Goal: Task Accomplishment & Management: Manage account settings

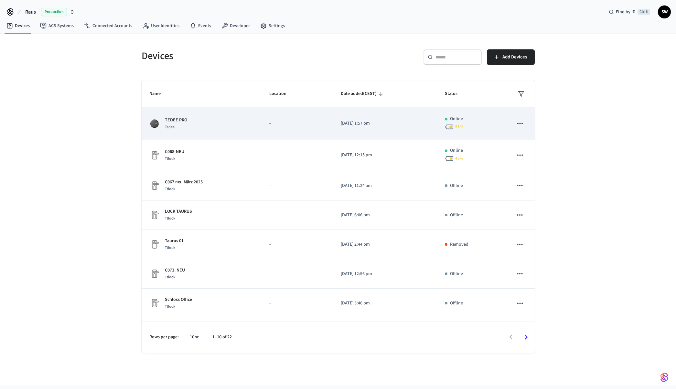
click at [197, 123] on div "TEDEE PRO [PERSON_NAME]" at bounding box center [201, 124] width 104 height 14
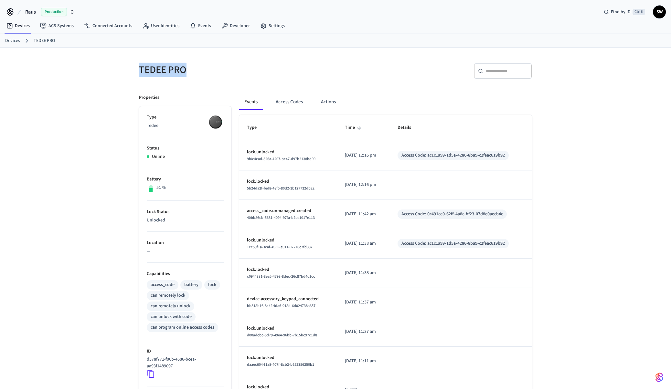
drag, startPoint x: 191, startPoint y: 69, endPoint x: 139, endPoint y: 68, distance: 52.4
click at [139, 68] on h5 "TEDEE PRO" at bounding box center [235, 69] width 193 height 13
copy h5 "TEDEE PRO"
click at [288, 102] on button "Access Codes" at bounding box center [288, 102] width 37 height 16
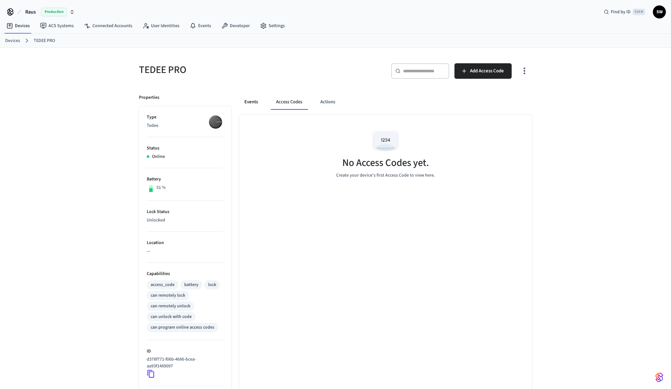
click at [252, 103] on button "Events" at bounding box center [251, 102] width 24 height 16
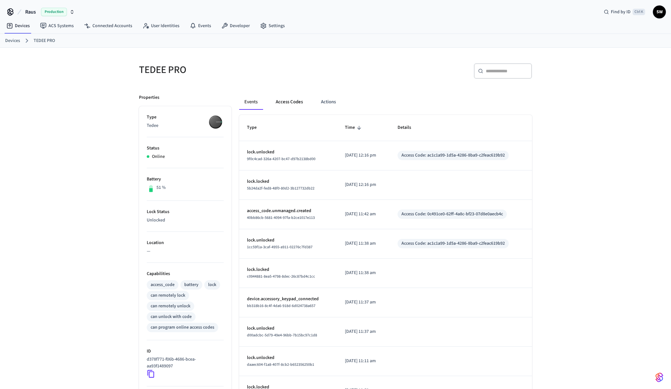
click at [299, 103] on button "Access Codes" at bounding box center [288, 102] width 37 height 16
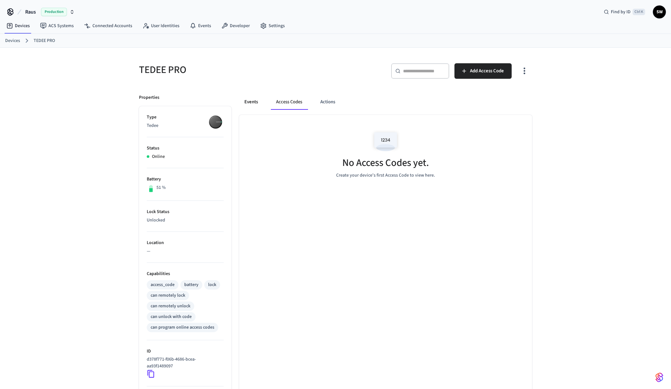
click at [248, 102] on button "Events" at bounding box center [251, 102] width 24 height 16
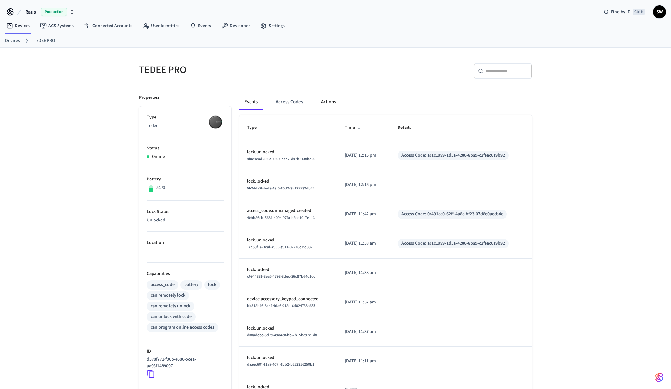
click at [324, 99] on button "Actions" at bounding box center [328, 102] width 25 height 16
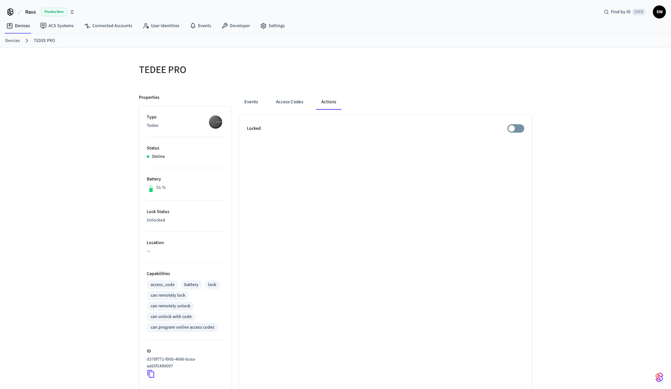
click at [264, 99] on div "Events Access Codes Actions" at bounding box center [385, 102] width 293 height 16
click at [256, 102] on button "Events" at bounding box center [251, 102] width 24 height 16
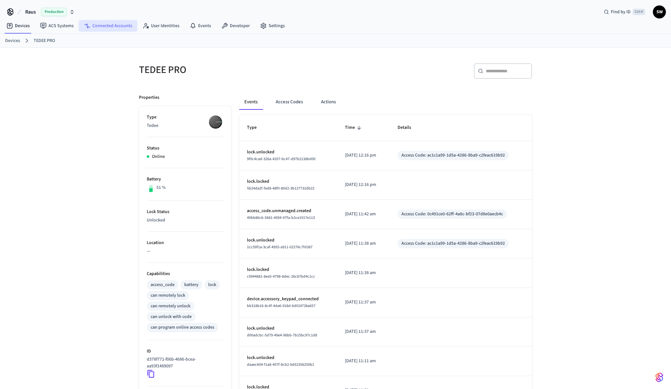
click at [108, 26] on link "Connected Accounts" at bounding box center [108, 26] width 58 height 12
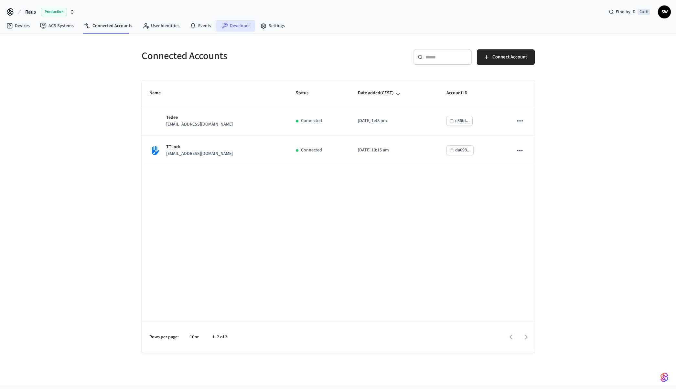
click at [240, 26] on link "Developer" at bounding box center [235, 26] width 39 height 12
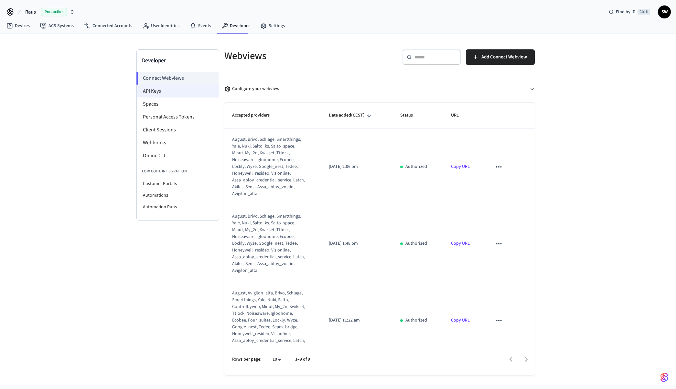
click at [152, 91] on li "API Keys" at bounding box center [178, 91] width 82 height 13
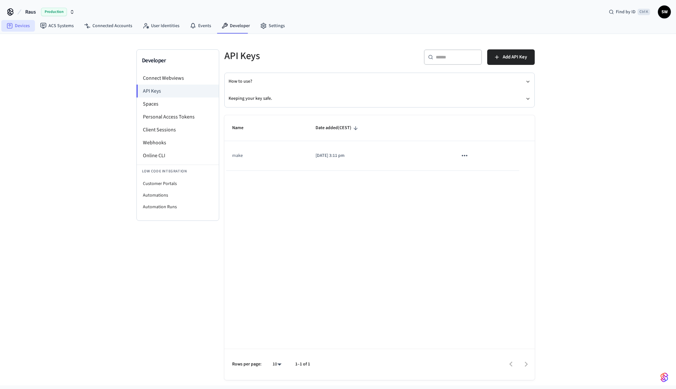
click at [15, 26] on link "Devices" at bounding box center [18, 26] width 34 height 12
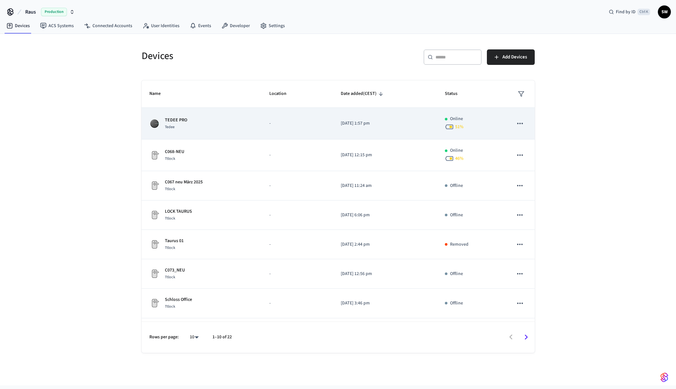
click at [254, 121] on td "TEDEE PRO [PERSON_NAME]" at bounding box center [202, 124] width 120 height 32
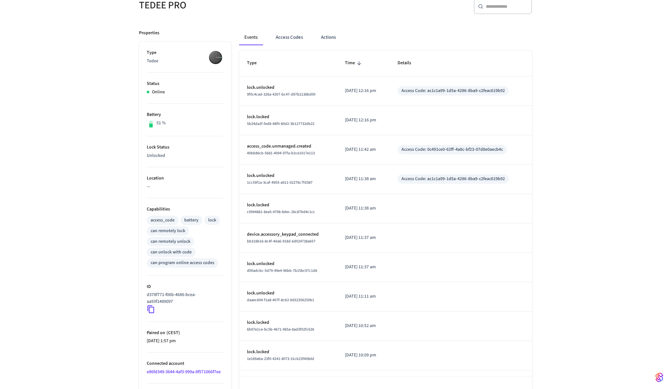
scroll to position [83, 0]
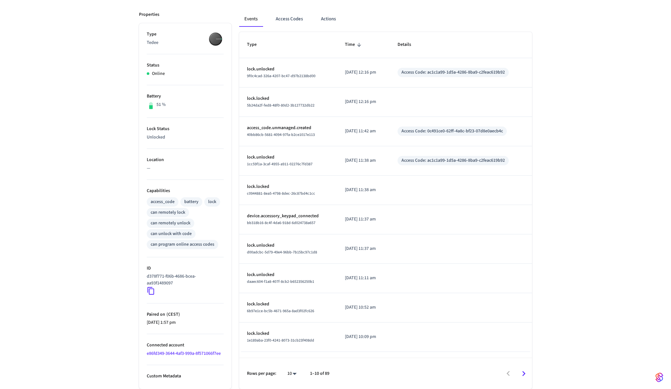
click at [197, 352] on link "e86fd349-3644-4af3-999a-8f571066f7ee" at bounding box center [184, 354] width 74 height 6
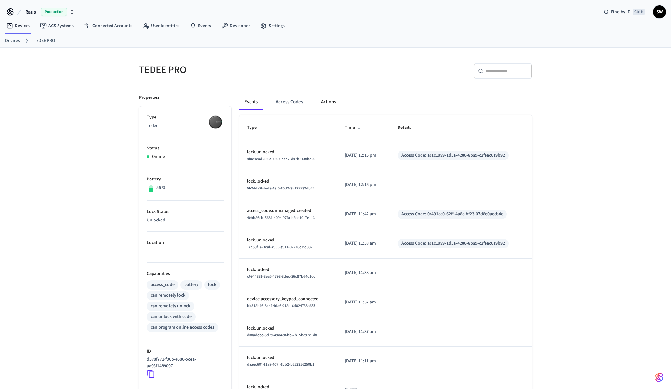
click at [334, 103] on button "Actions" at bounding box center [328, 102] width 25 height 16
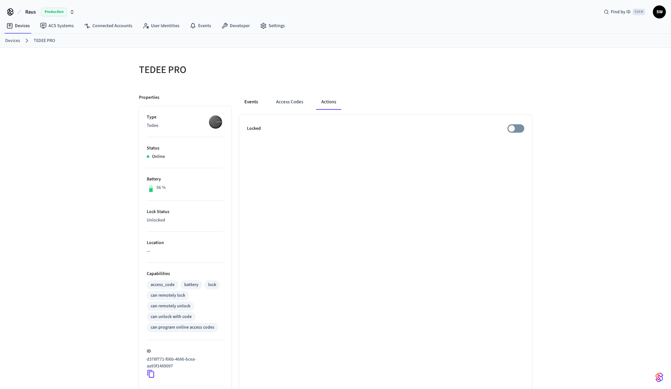
click at [253, 103] on button "Events" at bounding box center [251, 102] width 24 height 16
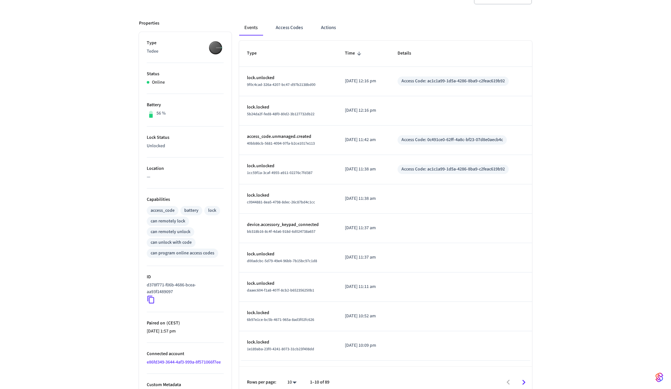
scroll to position [83, 0]
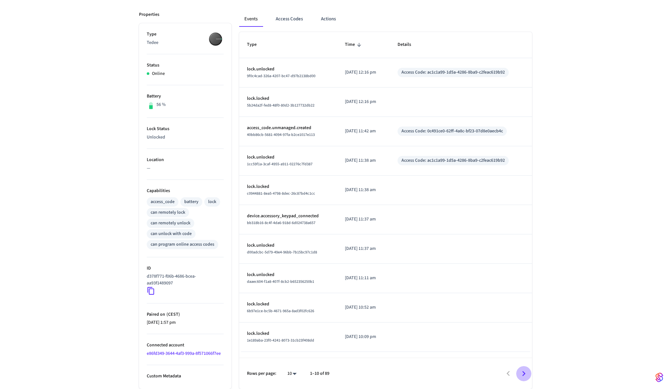
click at [522, 372] on icon "Go to next page" at bounding box center [523, 373] width 3 height 5
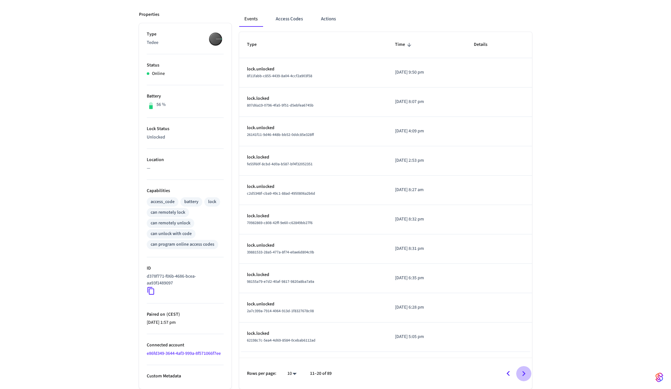
click at [524, 372] on icon "Go to next page" at bounding box center [524, 374] width 10 height 10
click at [507, 372] on icon "Go to previous page" at bounding box center [508, 374] width 10 height 10
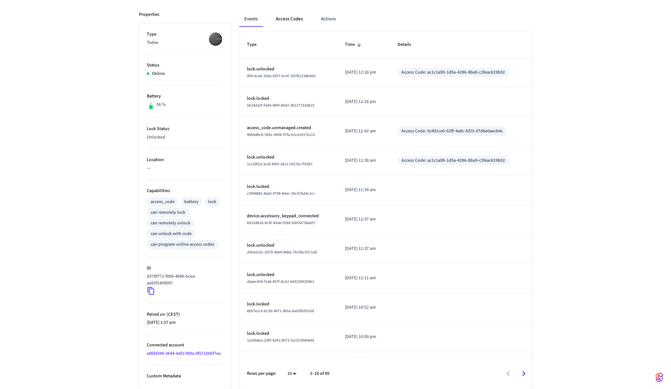
click at [283, 18] on button "Access Codes" at bounding box center [288, 19] width 37 height 16
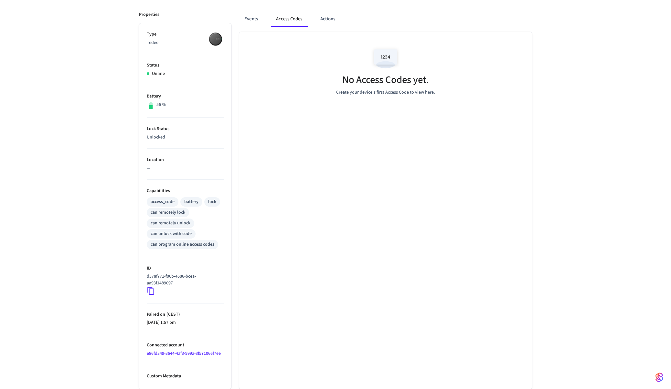
click at [384, 57] on img at bounding box center [385, 58] width 29 height 27
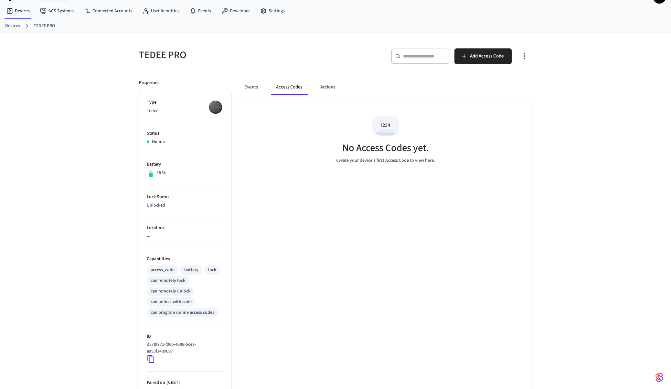
scroll to position [0, 0]
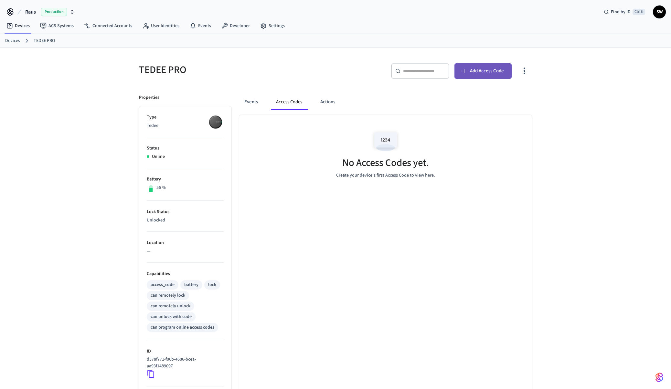
click at [478, 74] on span "Add Access Code" at bounding box center [487, 71] width 34 height 8
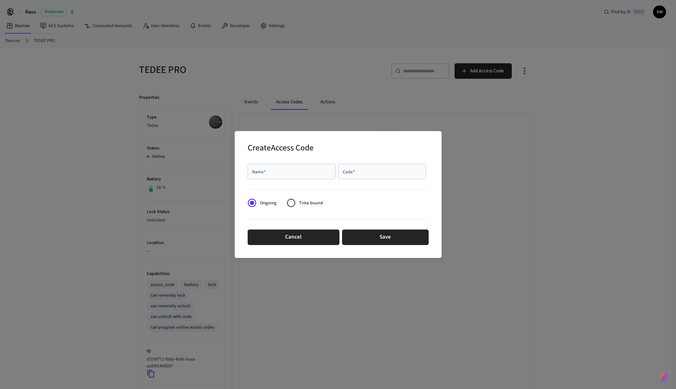
click at [297, 169] on input "Name   *" at bounding box center [291, 171] width 80 height 6
type input "********"
click at [352, 171] on input "Code   *" at bounding box center [382, 171] width 80 height 6
paste input "******"
type input "******"
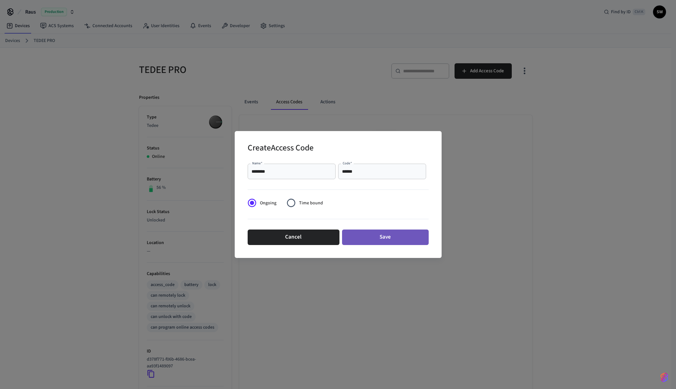
click at [373, 236] on button "Save" at bounding box center [385, 238] width 87 height 16
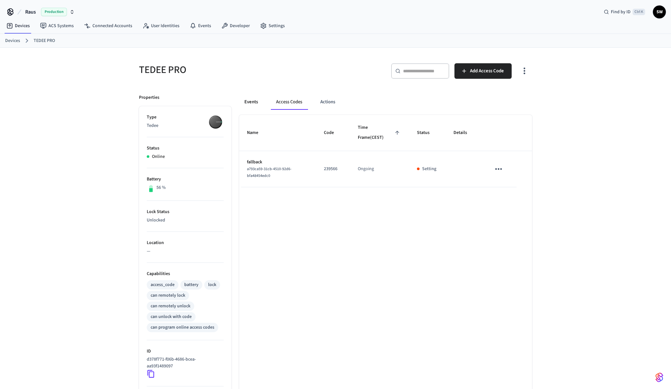
click at [254, 102] on button "Events" at bounding box center [251, 102] width 24 height 16
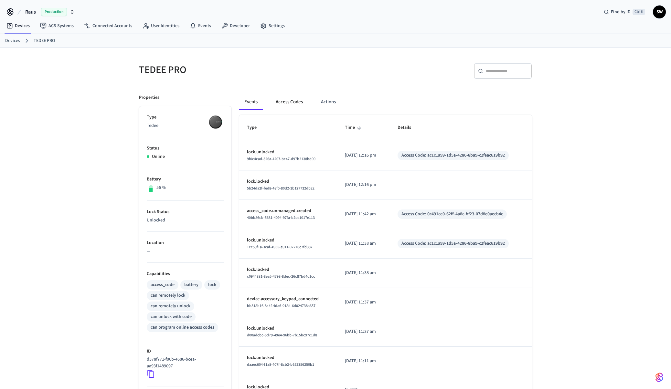
click at [291, 99] on button "Access Codes" at bounding box center [288, 102] width 37 height 16
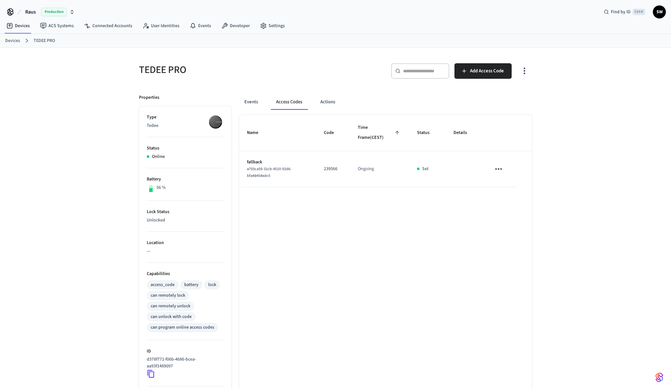
click at [488, 195] on div "Name Code Time Frame (CEST) Status Details fallback a793ca59-31cb-4510-92d6-bfa…" at bounding box center [385, 293] width 293 height 357
click at [21, 25] on link "Devices" at bounding box center [18, 26] width 34 height 12
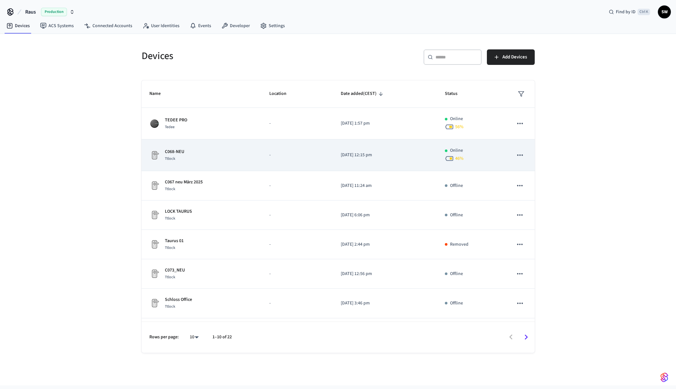
click at [196, 157] on div "C068-NEU Ttlock" at bounding box center [201, 156] width 104 height 14
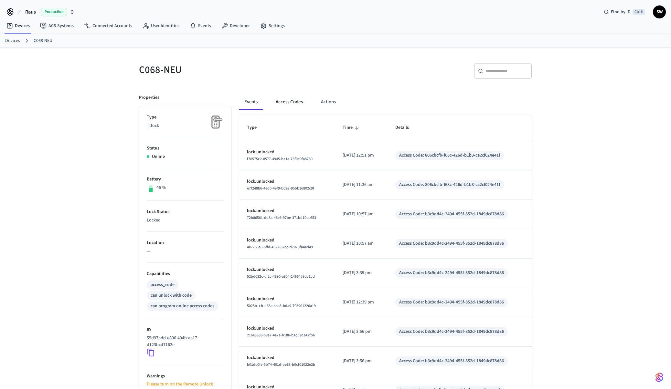
click at [293, 101] on button "Access Codes" at bounding box center [288, 102] width 37 height 16
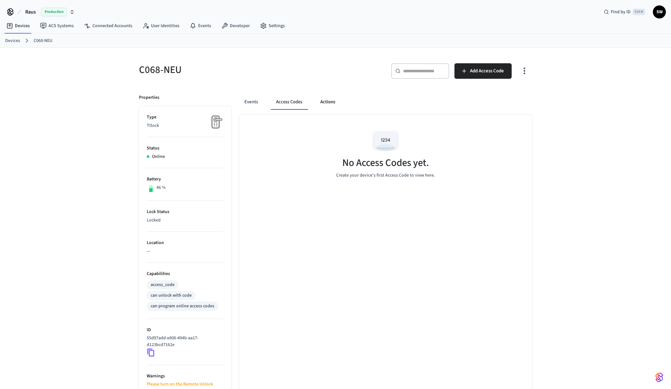
click at [332, 105] on button "Actions" at bounding box center [327, 102] width 25 height 16
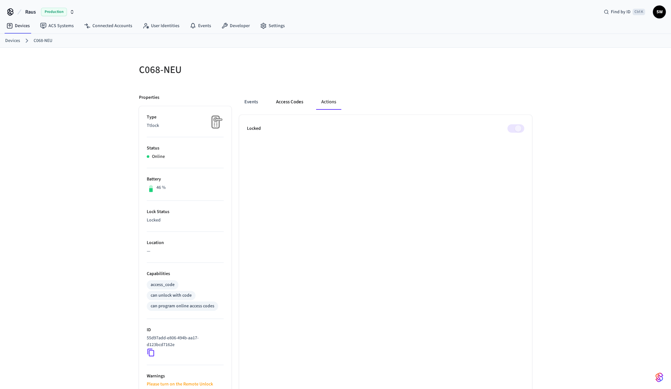
click at [280, 102] on button "Access Codes" at bounding box center [289, 102] width 37 height 16
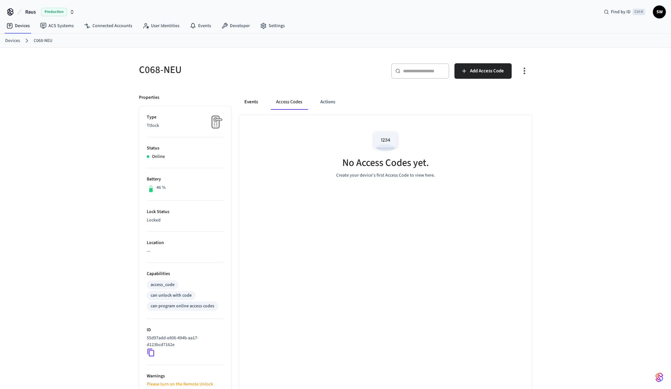
click at [243, 99] on button "Events" at bounding box center [251, 102] width 24 height 16
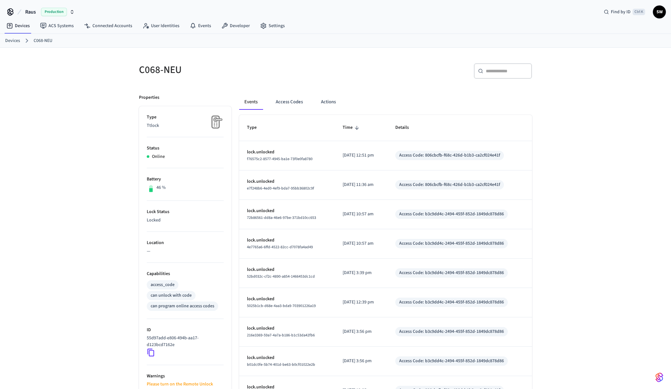
click at [15, 41] on link "Devices" at bounding box center [12, 40] width 15 height 7
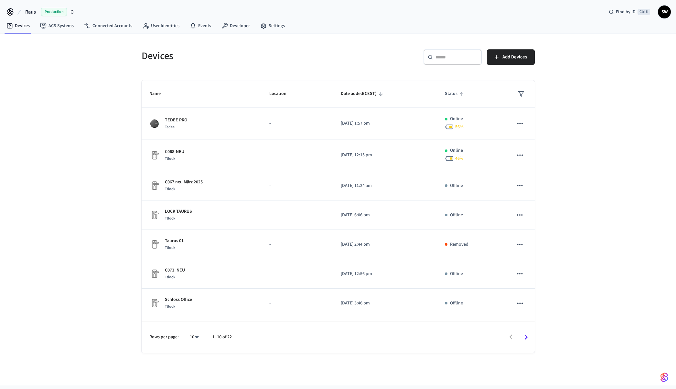
click at [449, 93] on span "Status" at bounding box center [455, 94] width 21 height 10
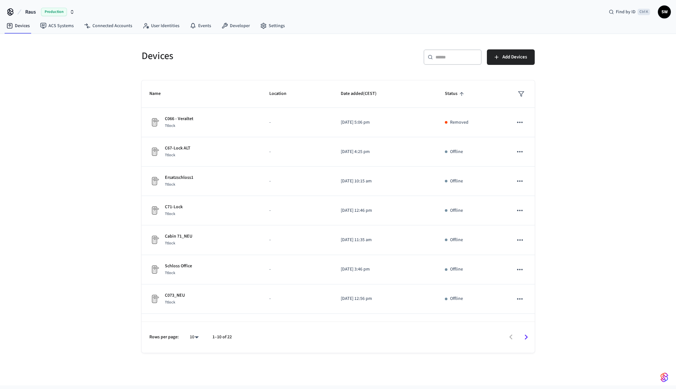
click at [449, 93] on span "Status" at bounding box center [455, 94] width 21 height 10
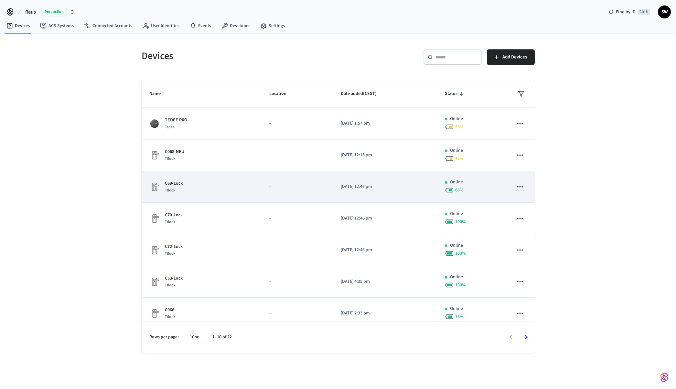
click at [253, 186] on td "C69-Lock Ttlock" at bounding box center [202, 187] width 120 height 32
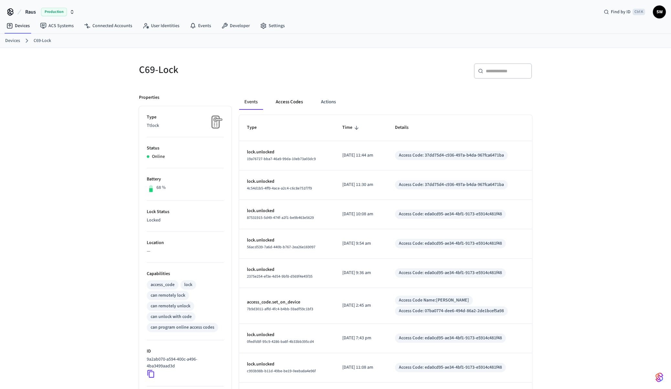
click at [287, 101] on button "Access Codes" at bounding box center [288, 102] width 37 height 16
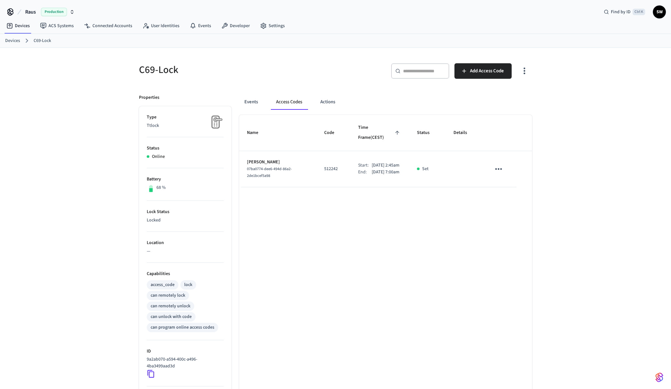
click at [13, 38] on link "Devices" at bounding box center [12, 40] width 15 height 7
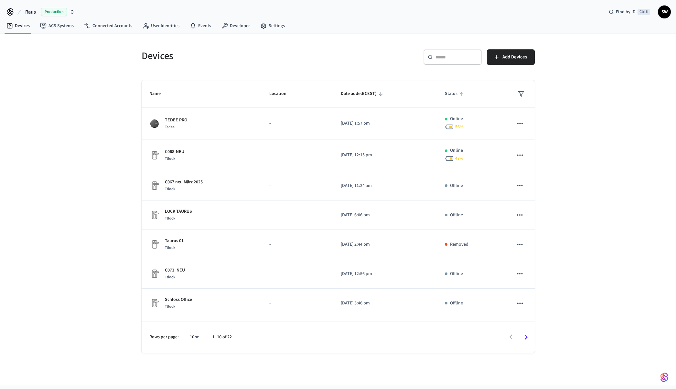
click at [447, 94] on span "Status" at bounding box center [455, 94] width 21 height 10
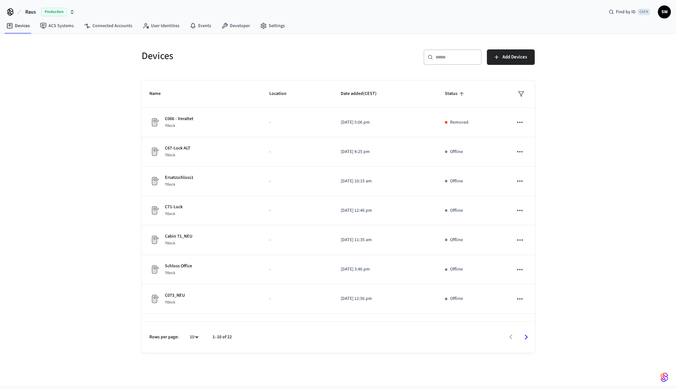
click at [447, 94] on span "Status" at bounding box center [455, 94] width 21 height 10
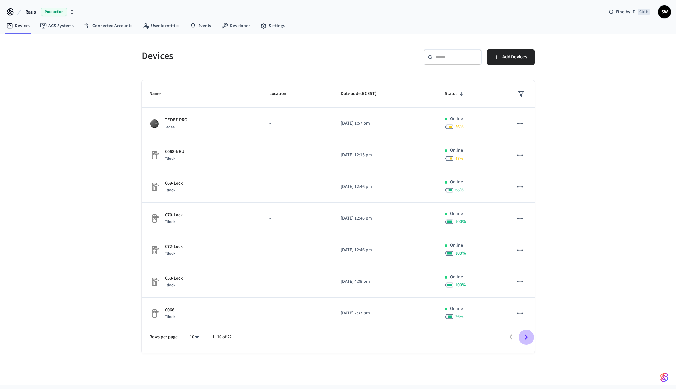
click at [528, 338] on icon "Go to next page" at bounding box center [526, 337] width 10 height 10
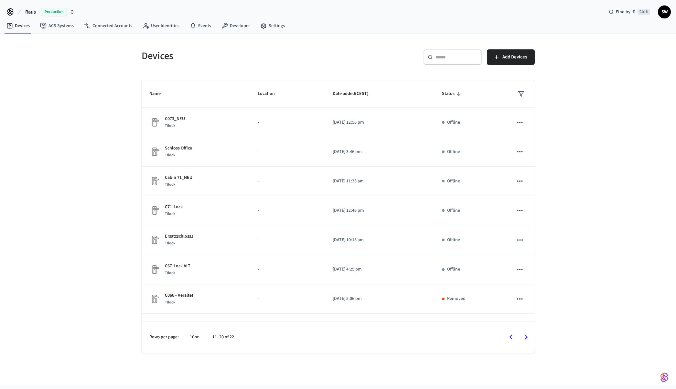
click at [510, 337] on icon "Go to previous page" at bounding box center [510, 337] width 3 height 5
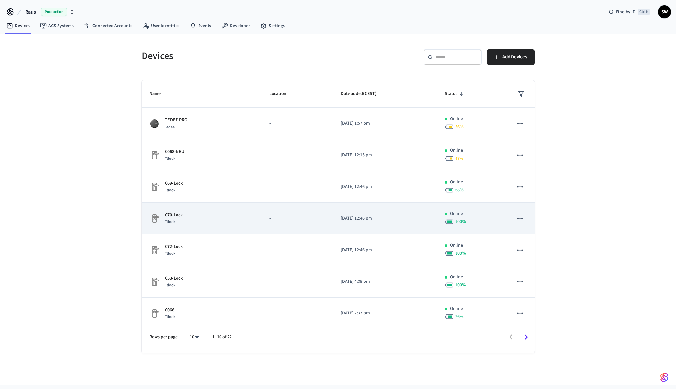
click at [229, 215] on div "C70-Lock Ttlock" at bounding box center [201, 219] width 104 height 14
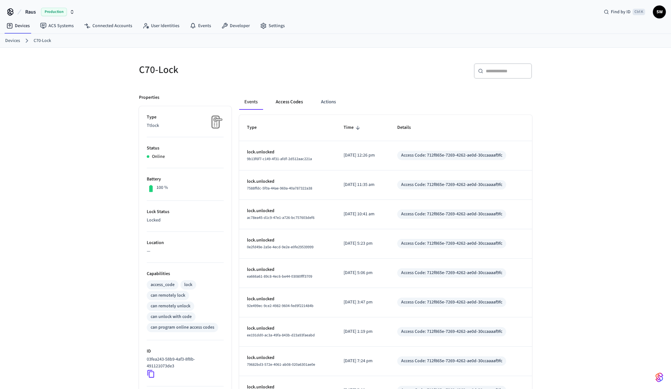
click at [293, 102] on button "Access Codes" at bounding box center [288, 102] width 37 height 16
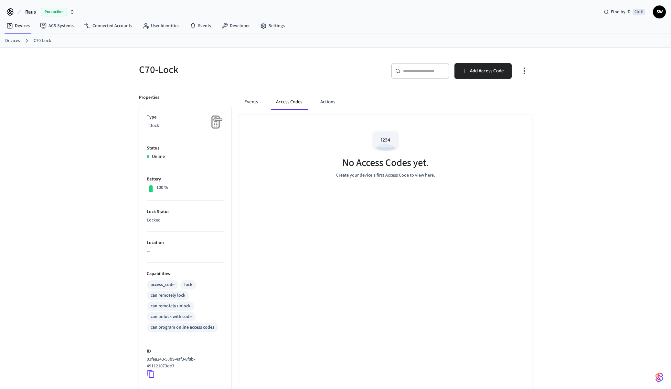
click at [15, 42] on link "Devices" at bounding box center [12, 40] width 15 height 7
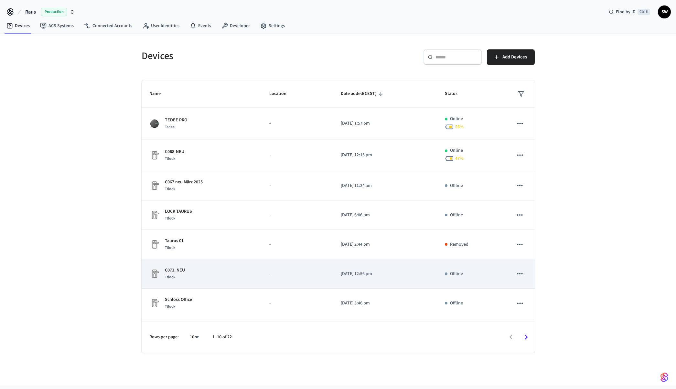
click at [193, 275] on div "C073_NEU Ttlock" at bounding box center [201, 274] width 104 height 14
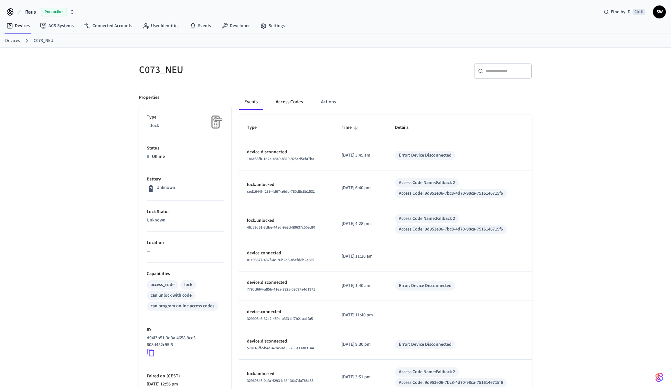
click at [289, 100] on button "Access Codes" at bounding box center [288, 102] width 37 height 16
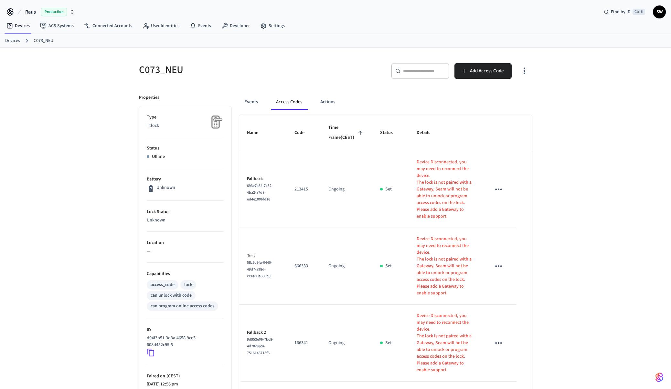
click at [17, 41] on link "Devices" at bounding box center [12, 40] width 15 height 7
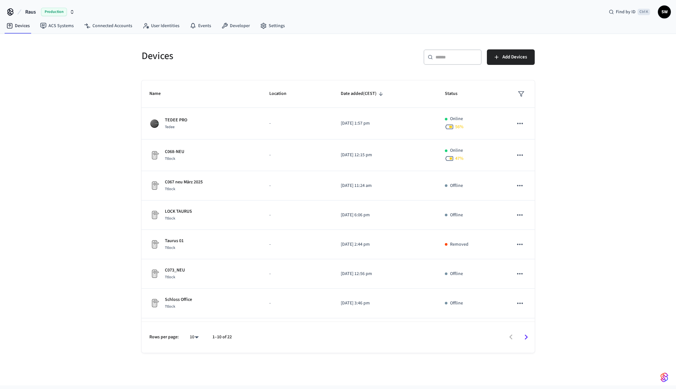
click at [516, 100] on th "sticky table" at bounding box center [519, 93] width 29 height 27
click at [518, 94] on icon "sticky table" at bounding box center [521, 94] width 6 height 6
click at [530, 115] on li "Online" at bounding box center [532, 113] width 34 height 17
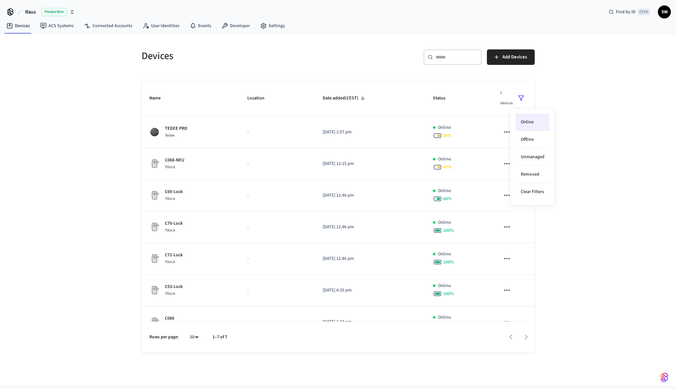
click at [603, 109] on div at bounding box center [338, 194] width 676 height 389
click at [518, 100] on icon "sticky table" at bounding box center [521, 98] width 6 height 6
click at [597, 166] on div at bounding box center [338, 194] width 676 height 389
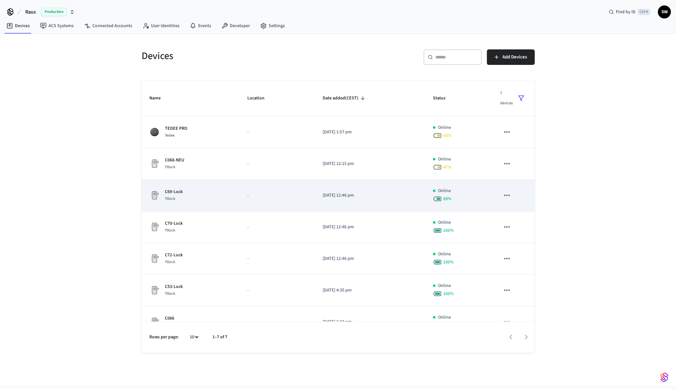
click at [178, 196] on div "Ttlock" at bounding box center [174, 198] width 18 height 7
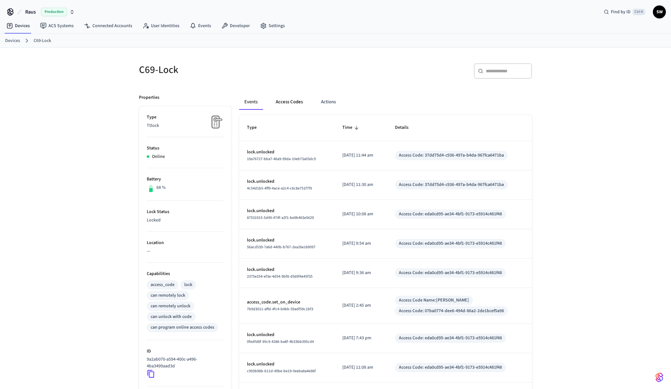
click at [286, 101] on button "Access Codes" at bounding box center [288, 102] width 37 height 16
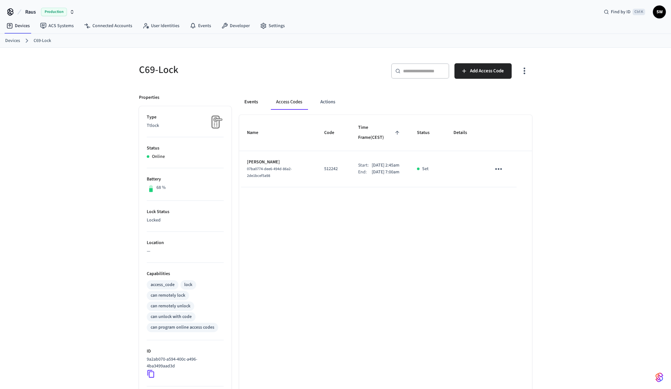
click at [255, 103] on button "Events" at bounding box center [251, 102] width 24 height 16
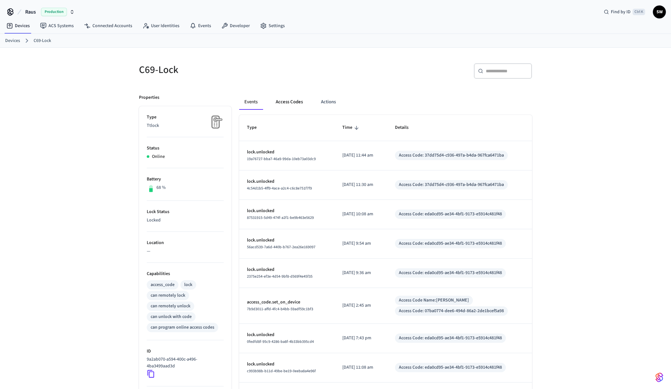
click at [281, 102] on button "Access Codes" at bounding box center [288, 102] width 37 height 16
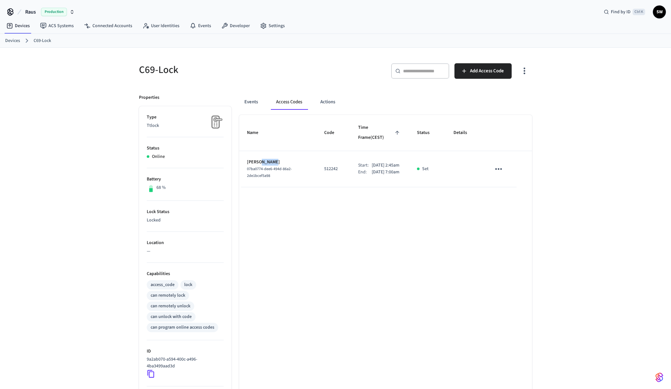
drag, startPoint x: 260, startPoint y: 154, endPoint x: 275, endPoint y: 155, distance: 15.5
click at [275, 159] on p "[PERSON_NAME]" at bounding box center [278, 162] width 62 height 7
drag, startPoint x: 259, startPoint y: 154, endPoint x: 284, endPoint y: 154, distance: 24.9
click at [284, 159] on p "[PERSON_NAME]" at bounding box center [278, 162] width 62 height 7
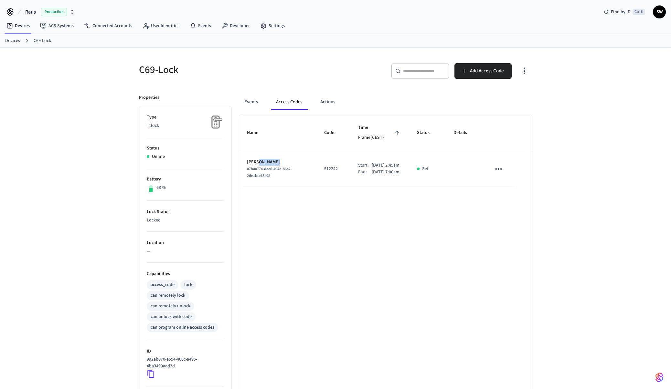
copy p "JDZPRTJO"
click at [324, 166] on p "512242" at bounding box center [333, 169] width 18 height 7
click at [497, 164] on icon "sticky table" at bounding box center [498, 169] width 10 height 10
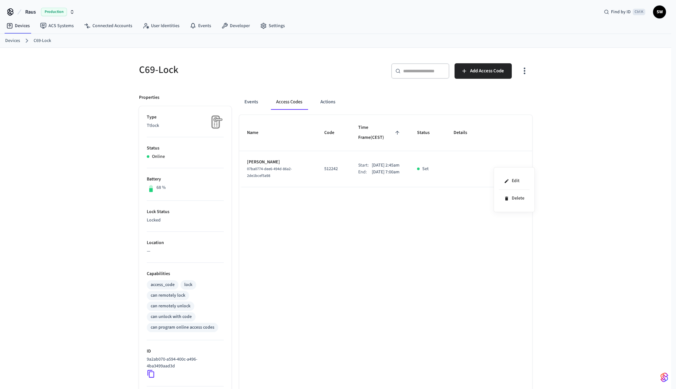
click at [434, 174] on div at bounding box center [338, 194] width 676 height 389
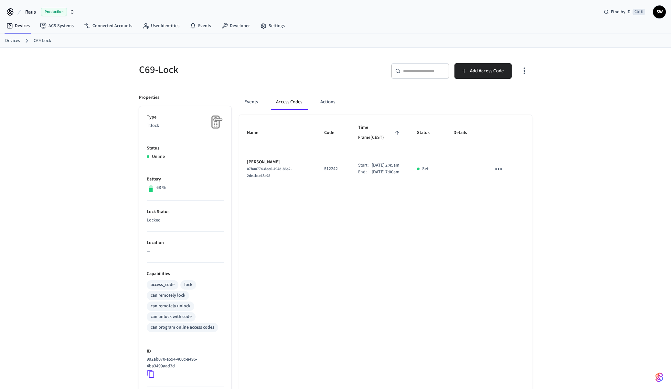
click at [325, 166] on p "512242" at bounding box center [333, 169] width 18 height 7
click at [64, 26] on link "ACS Systems" at bounding box center [57, 26] width 44 height 12
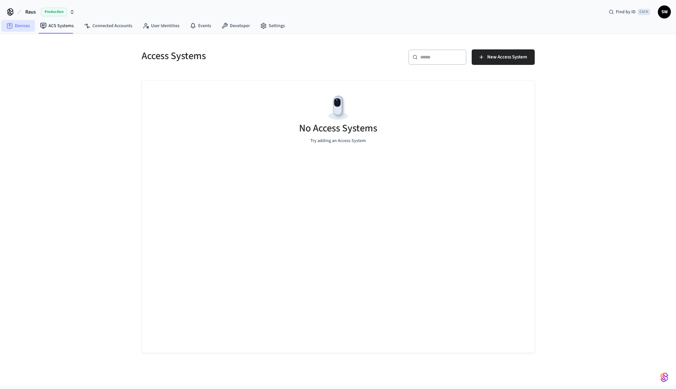
click at [30, 28] on link "Devices" at bounding box center [18, 26] width 34 height 12
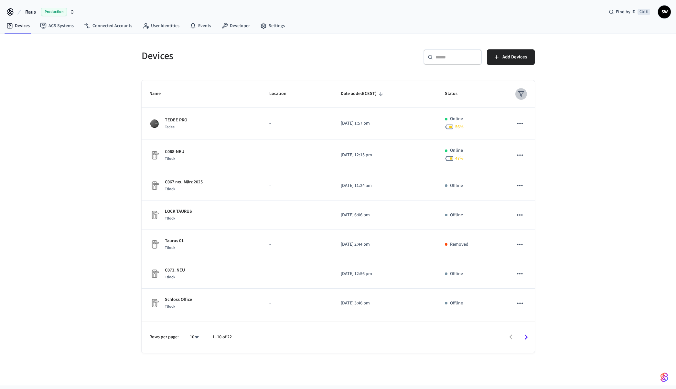
click at [518, 92] on polygon "sticky table" at bounding box center [520, 94] width 5 height 5
click at [528, 131] on li "Offline" at bounding box center [532, 130] width 34 height 17
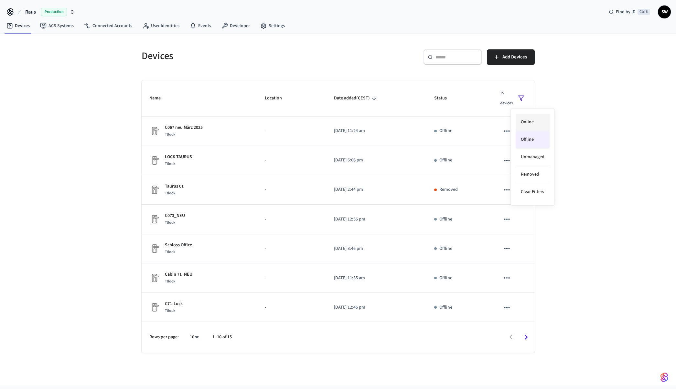
click at [524, 122] on li "Online" at bounding box center [532, 122] width 34 height 17
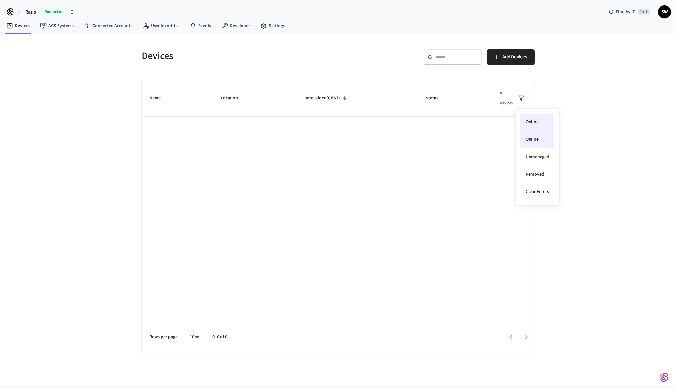
click at [541, 141] on li "Offline" at bounding box center [537, 139] width 34 height 17
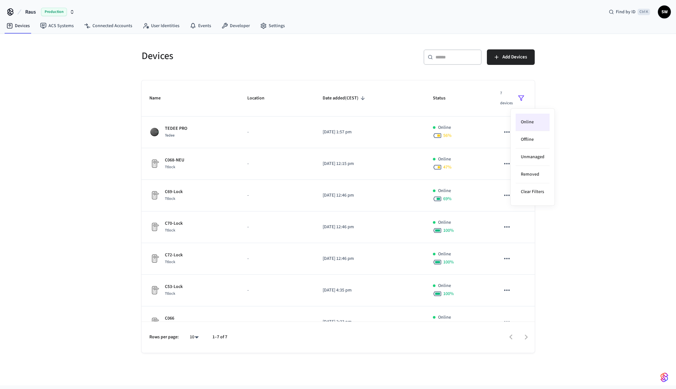
click at [605, 154] on div at bounding box center [338, 194] width 676 height 389
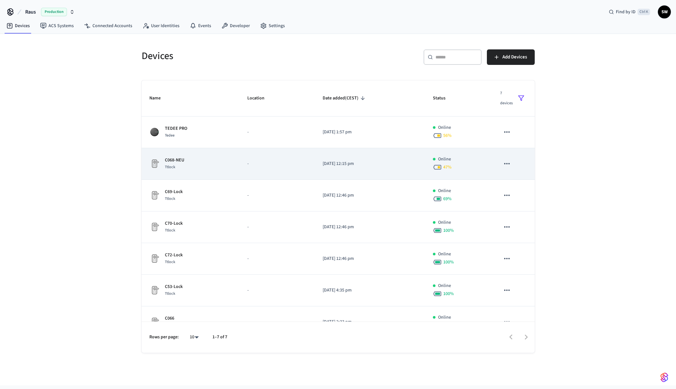
click at [185, 163] on div "C068-NEU Ttlock" at bounding box center [190, 164] width 82 height 14
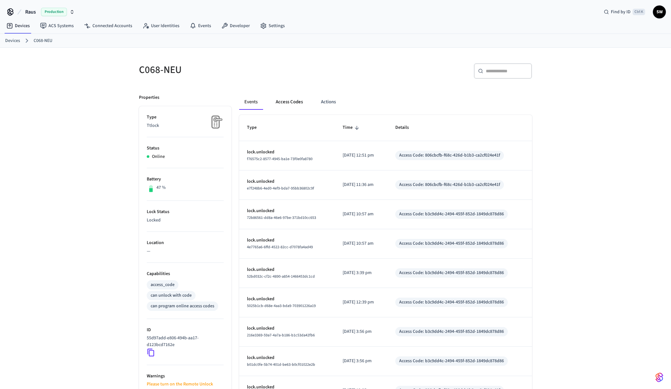
click at [291, 102] on button "Access Codes" at bounding box center [288, 102] width 37 height 16
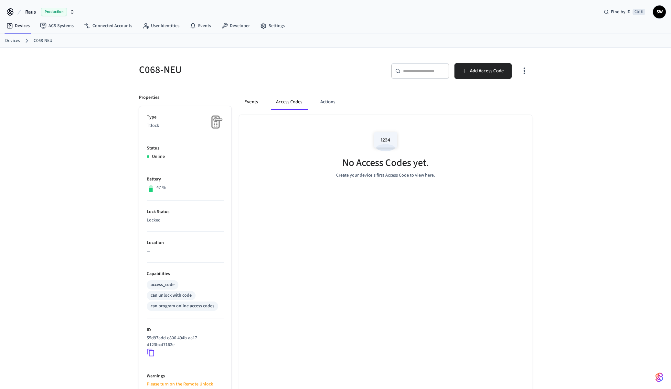
click at [252, 101] on button "Events" at bounding box center [251, 102] width 24 height 16
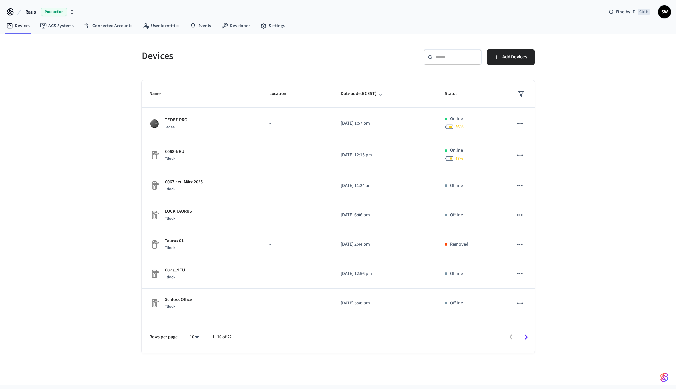
click at [518, 94] on polygon "sticky table" at bounding box center [520, 94] width 5 height 5
click at [526, 112] on li "Online" at bounding box center [532, 113] width 34 height 17
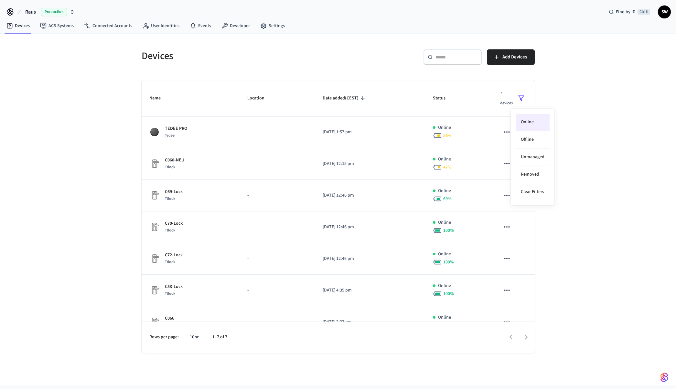
click at [177, 225] on div at bounding box center [338, 194] width 676 height 389
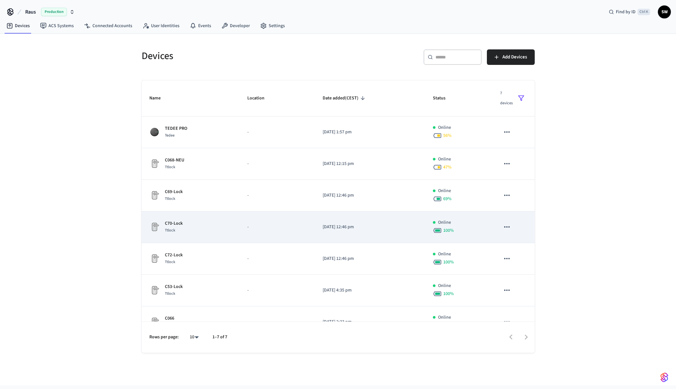
click at [174, 228] on span "Ttlock" at bounding box center [170, 230] width 10 height 5
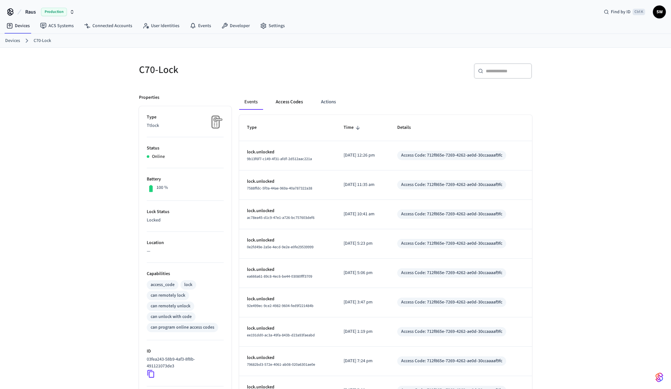
click at [296, 103] on button "Access Codes" at bounding box center [288, 102] width 37 height 16
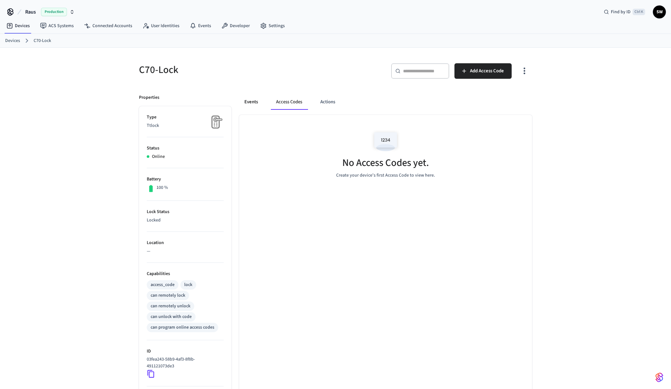
click at [252, 100] on button "Events" at bounding box center [251, 102] width 24 height 16
